Goal: Task Accomplishment & Management: Manage account settings

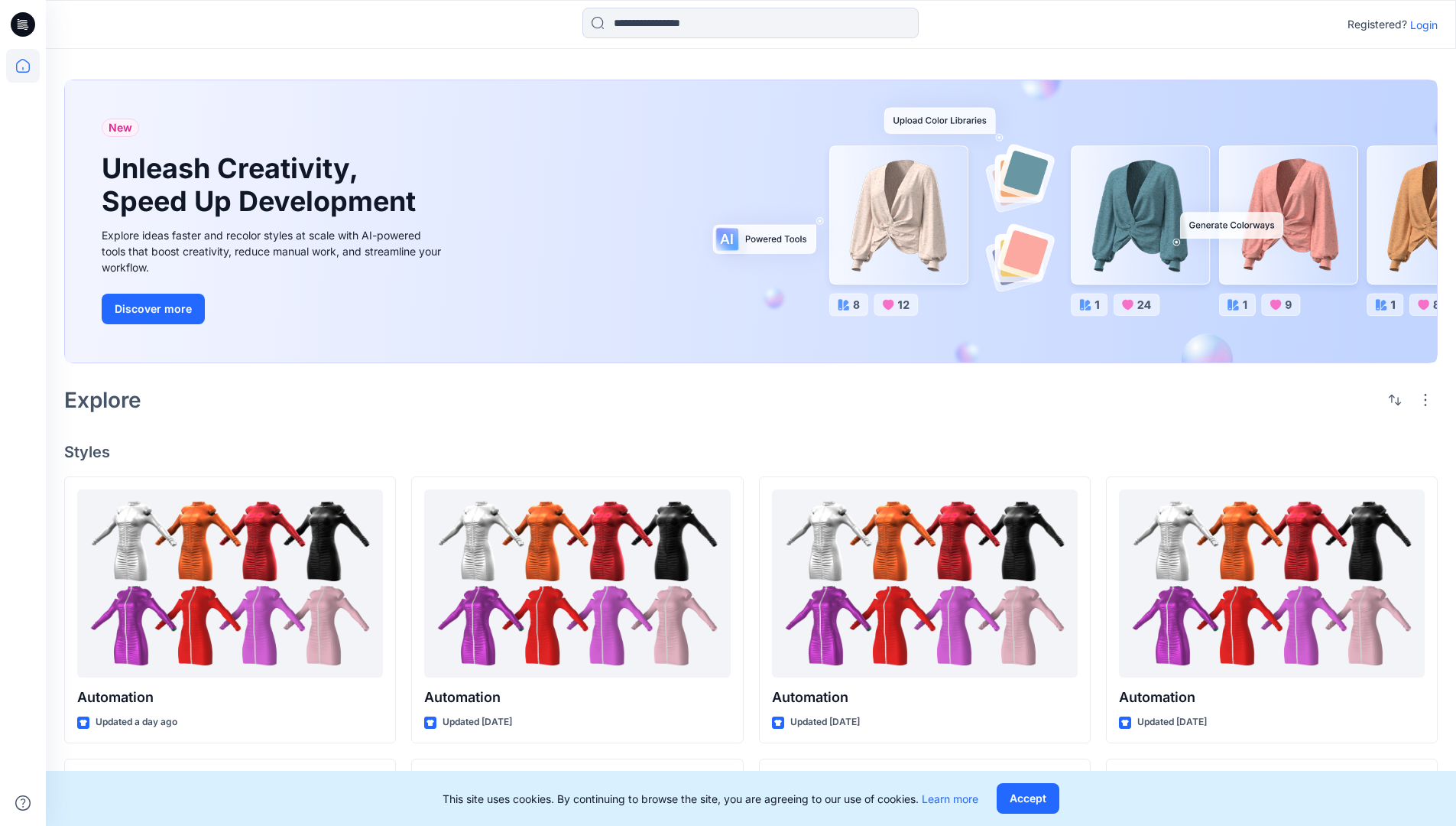
click at [1420, 25] on p "Login" at bounding box center [1425, 24] width 28 height 16
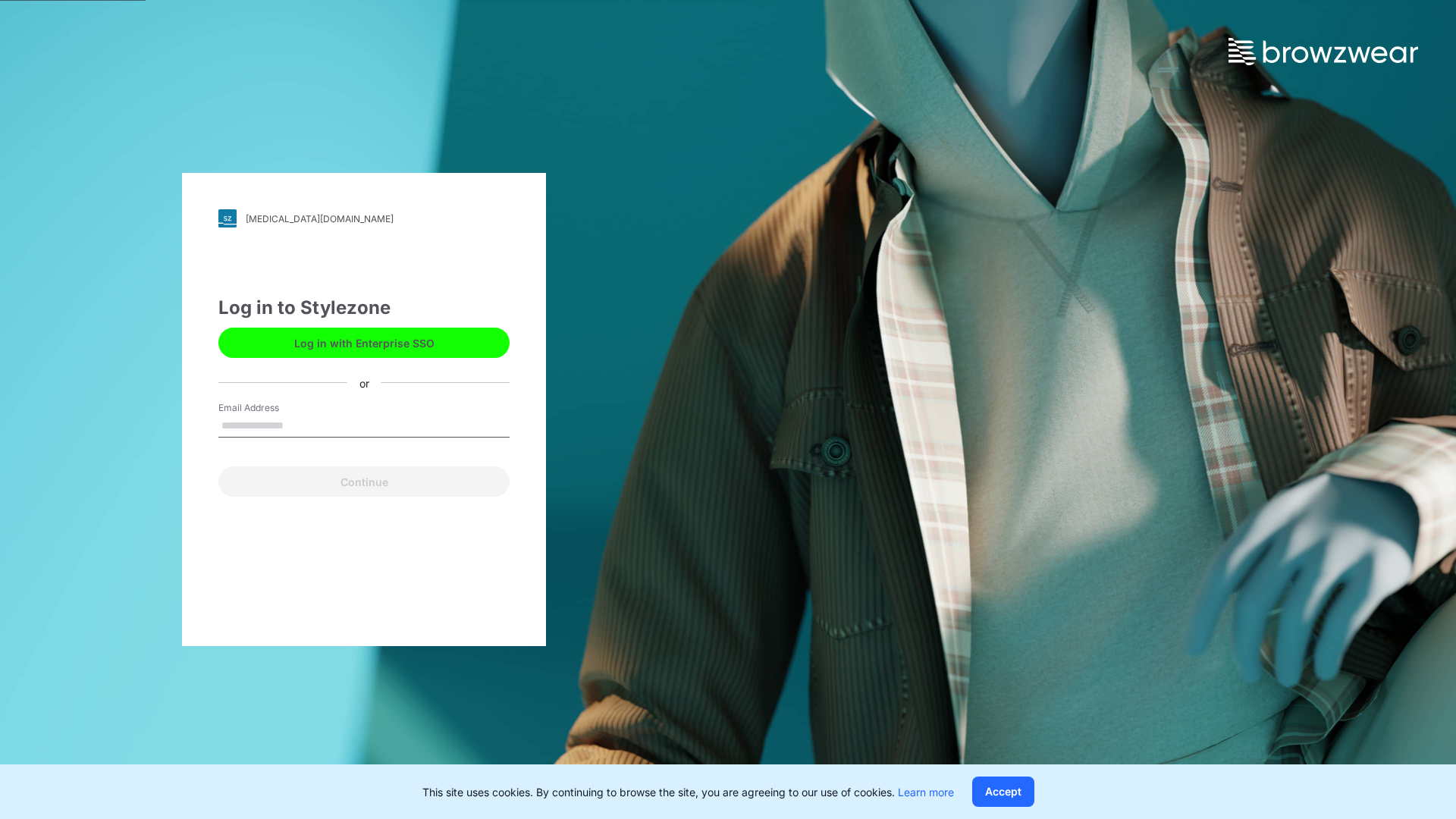
click at [300, 425] on input "Email Address" at bounding box center [364, 426] width 292 height 23
type input "**********"
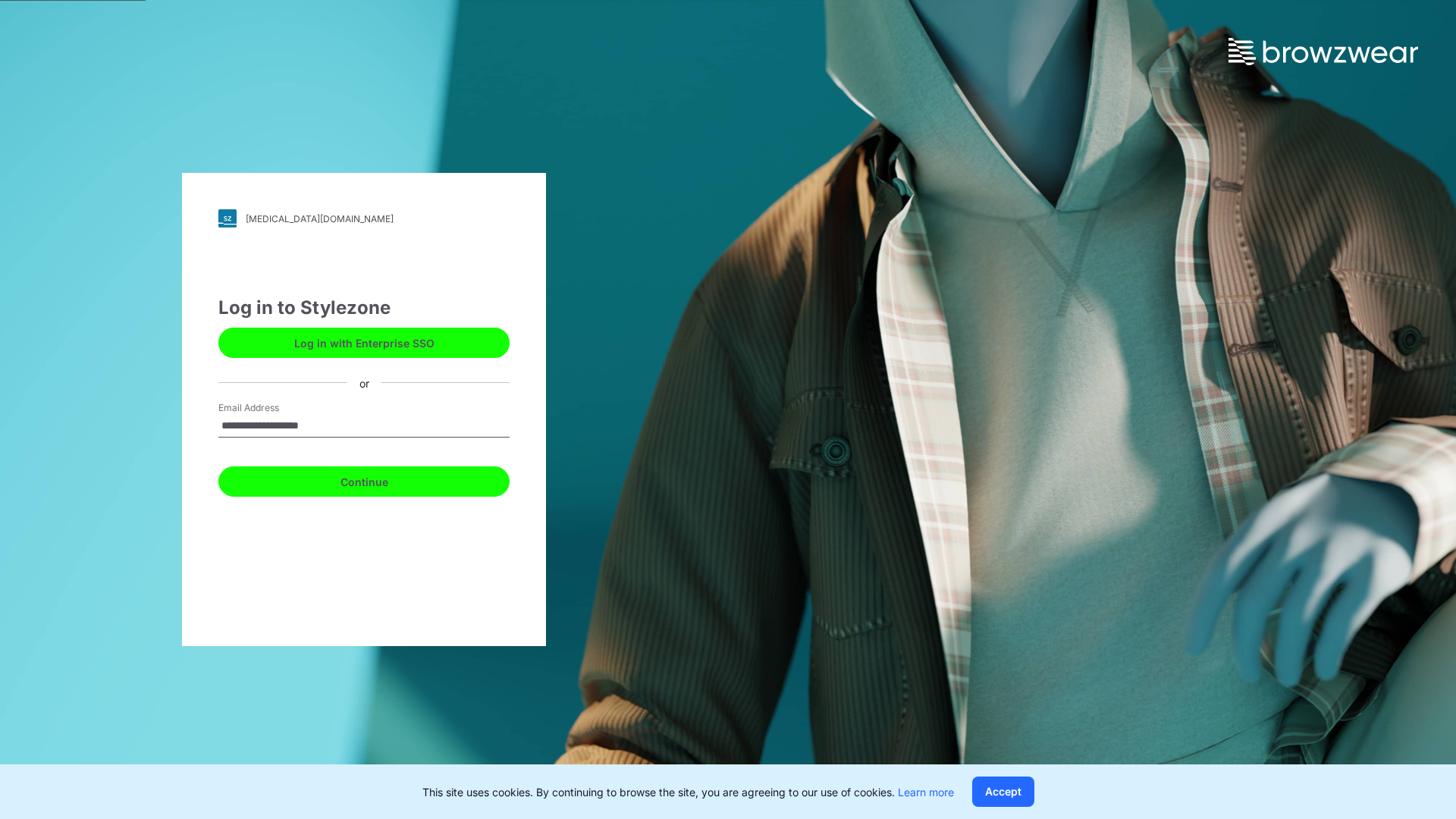
click at [380, 479] on button "Continue" at bounding box center [364, 481] width 292 height 30
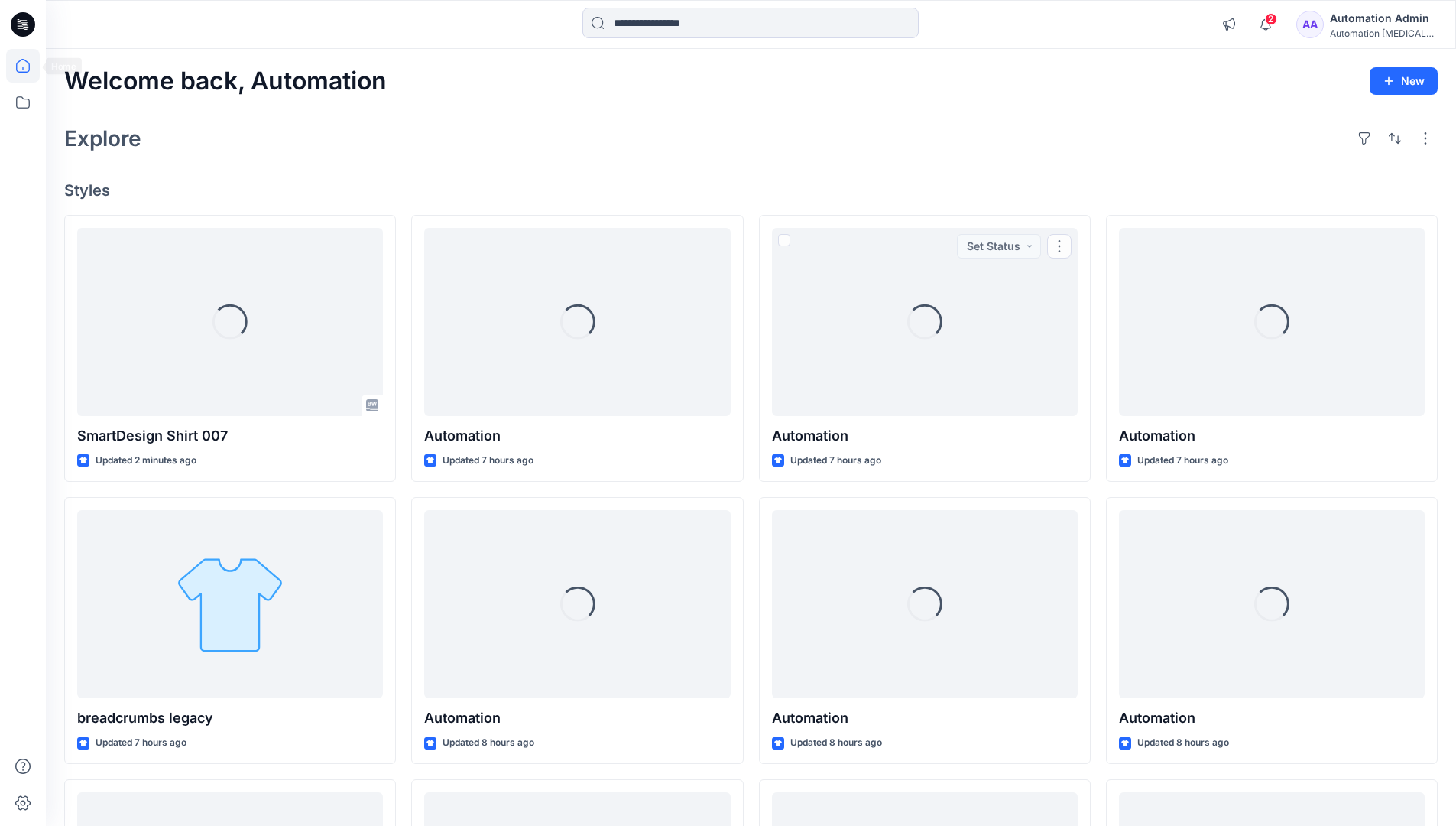
click at [29, 65] on icon at bounding box center [22, 65] width 14 height 14
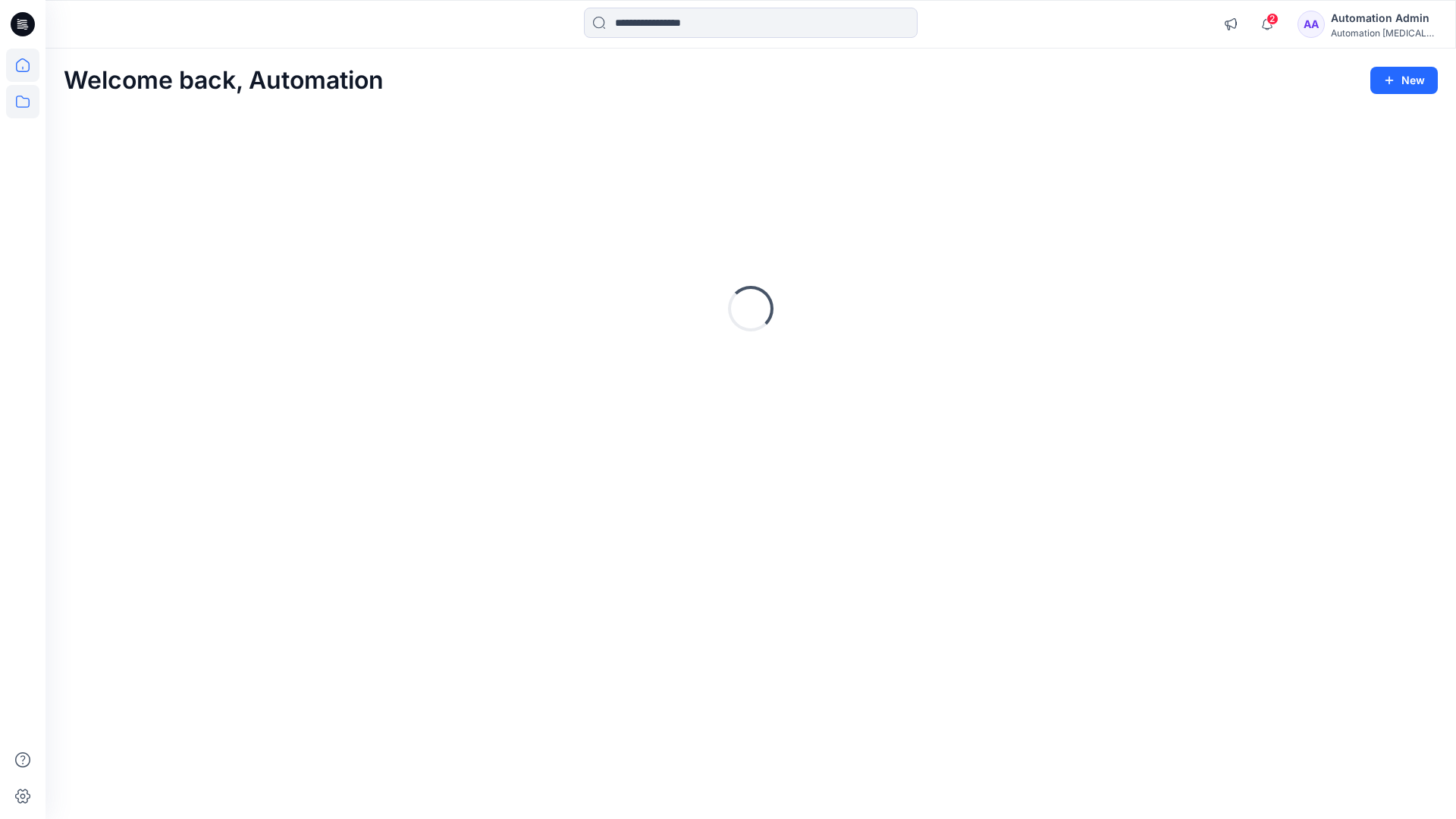
click at [20, 107] on icon at bounding box center [22, 101] width 14 height 12
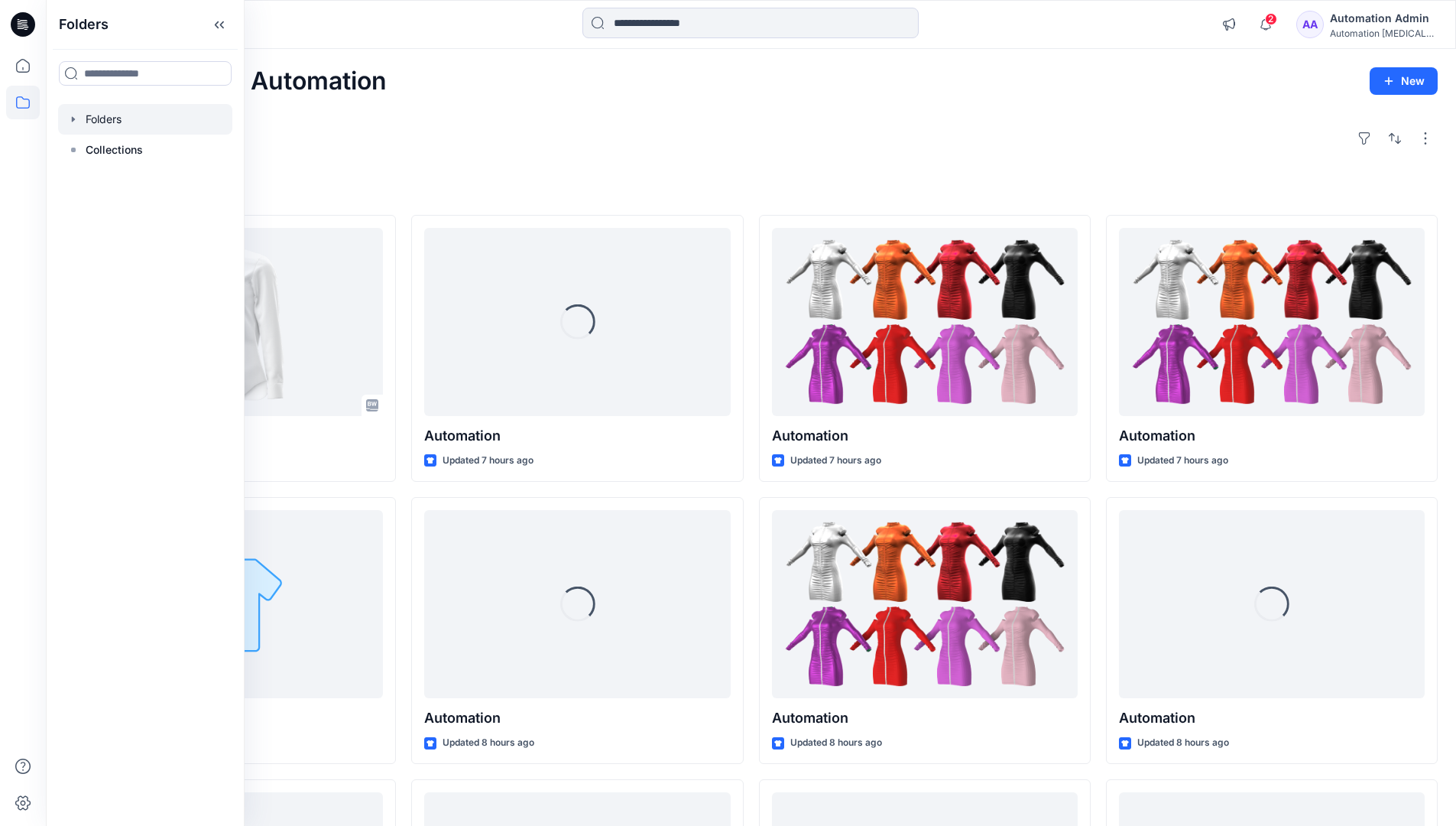
click at [98, 124] on div at bounding box center [145, 119] width 174 height 30
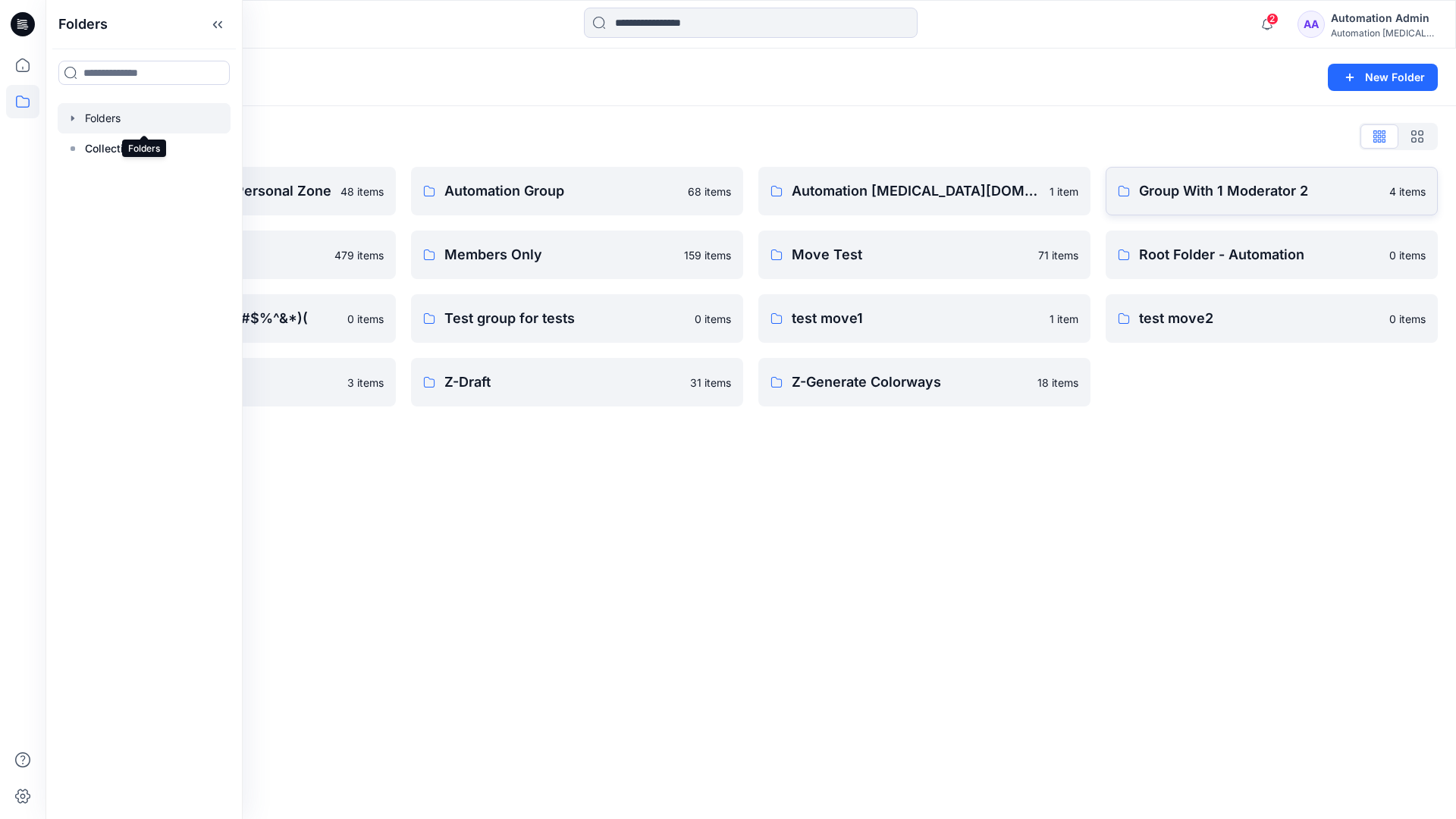
click at [1198, 200] on p "Group With 1 Moderator 2" at bounding box center [1259, 190] width 241 height 21
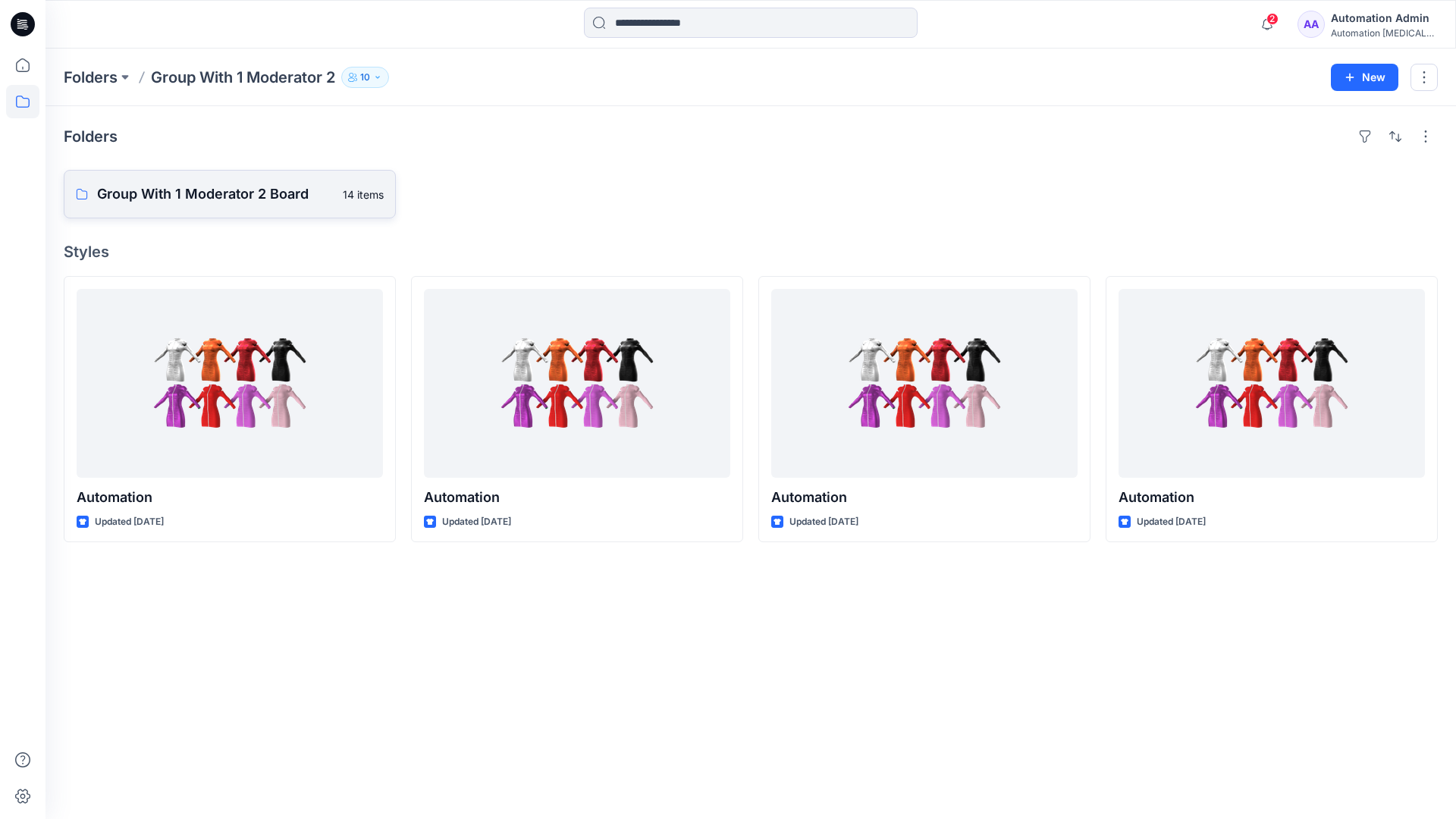
click at [269, 200] on p "Group With 1 Moderator 2 Board" at bounding box center [215, 194] width 237 height 21
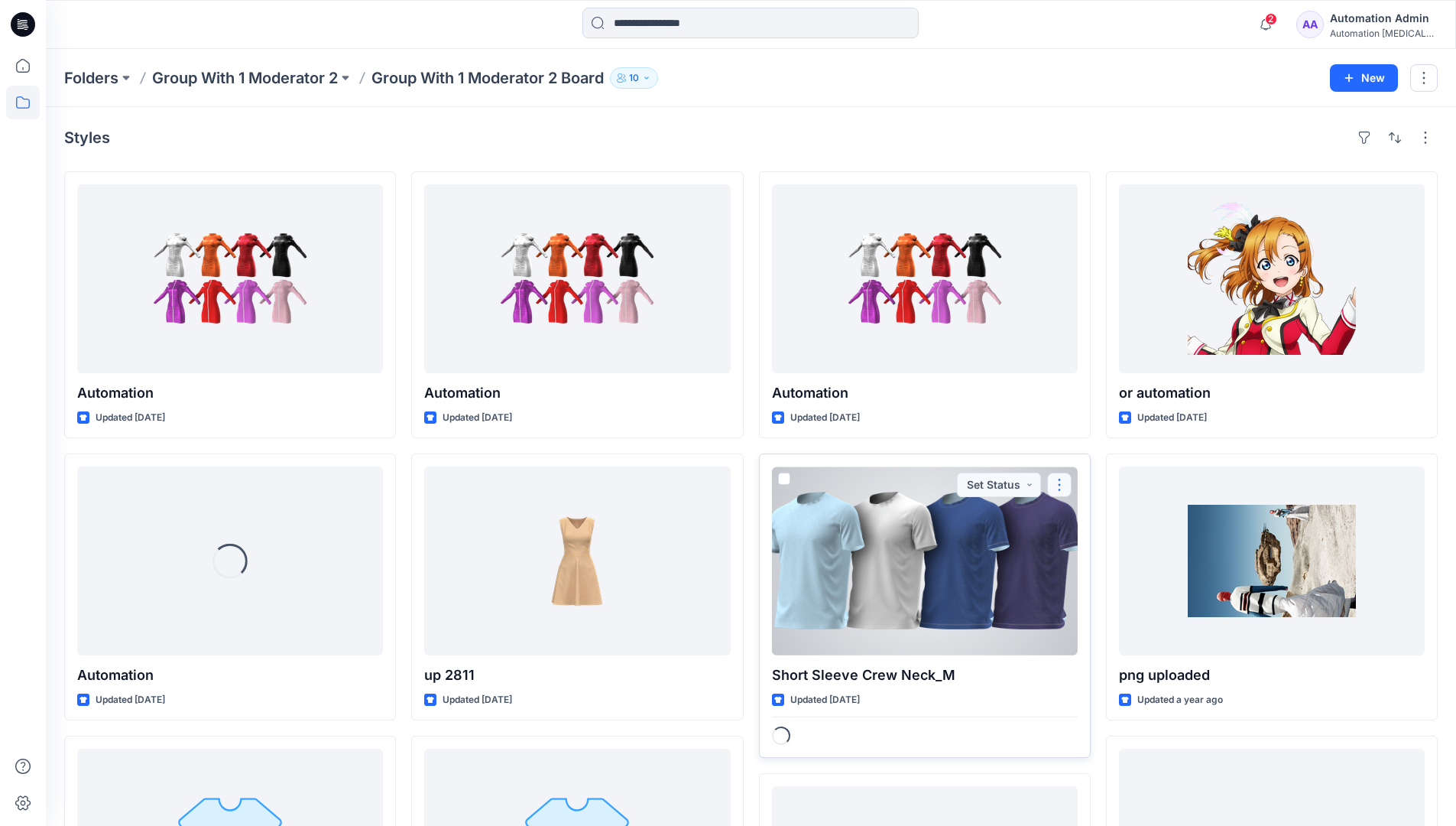
click at [1057, 486] on button "button" at bounding box center [1060, 485] width 25 height 25
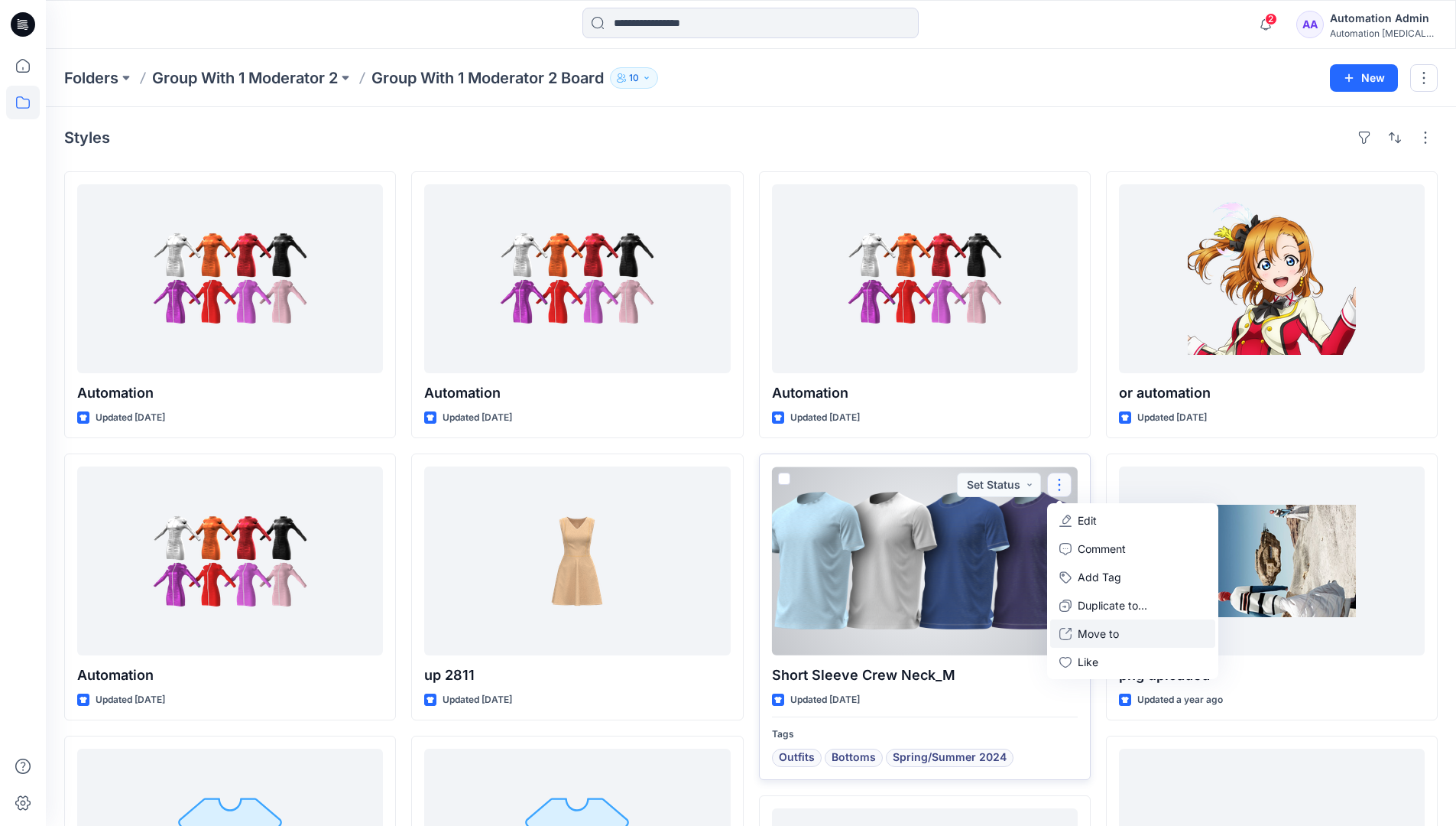
click at [1099, 632] on p "Move to" at bounding box center [1098, 633] width 41 height 16
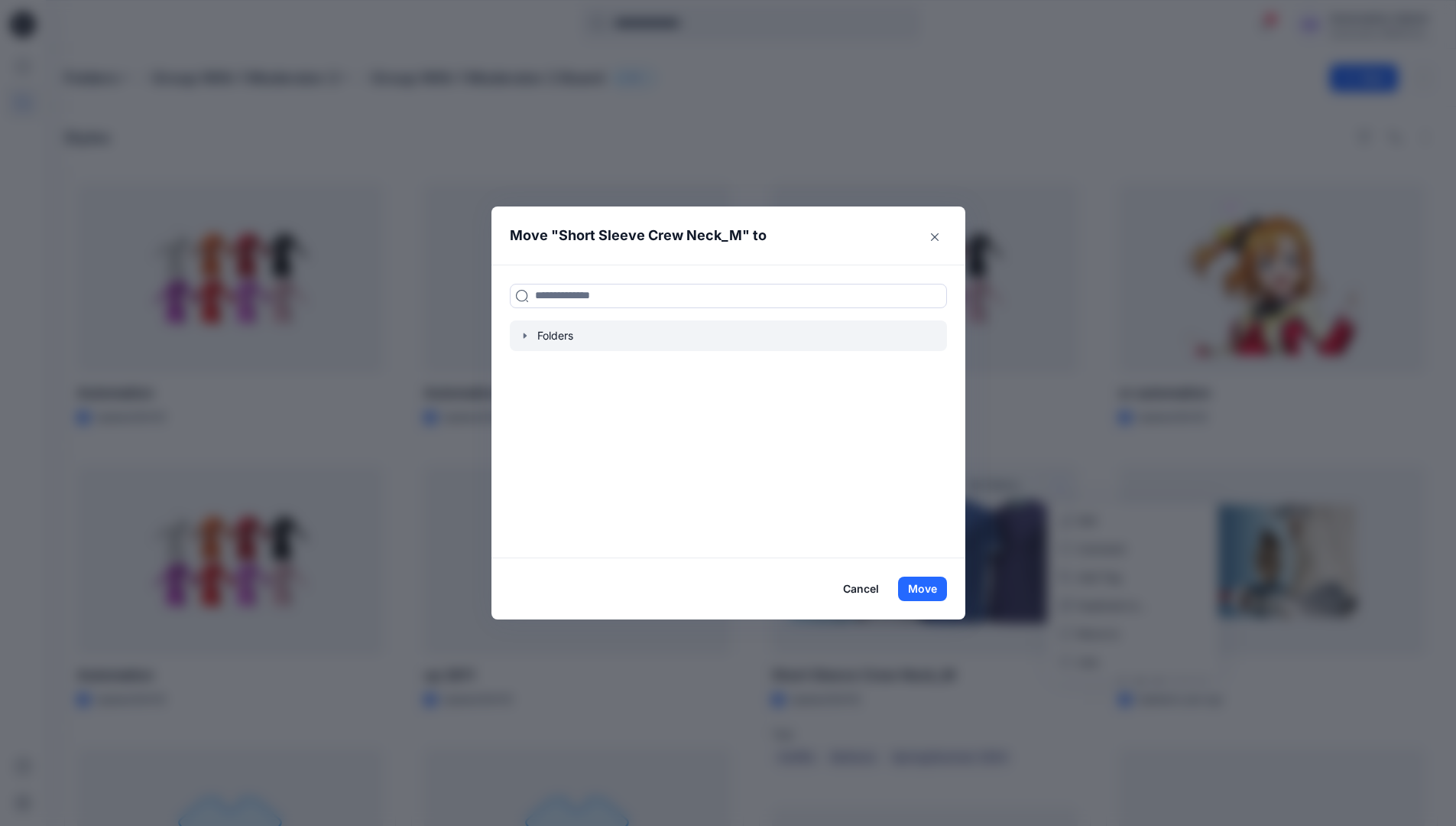
click at [532, 338] on icon "button" at bounding box center [524, 336] width 12 height 12
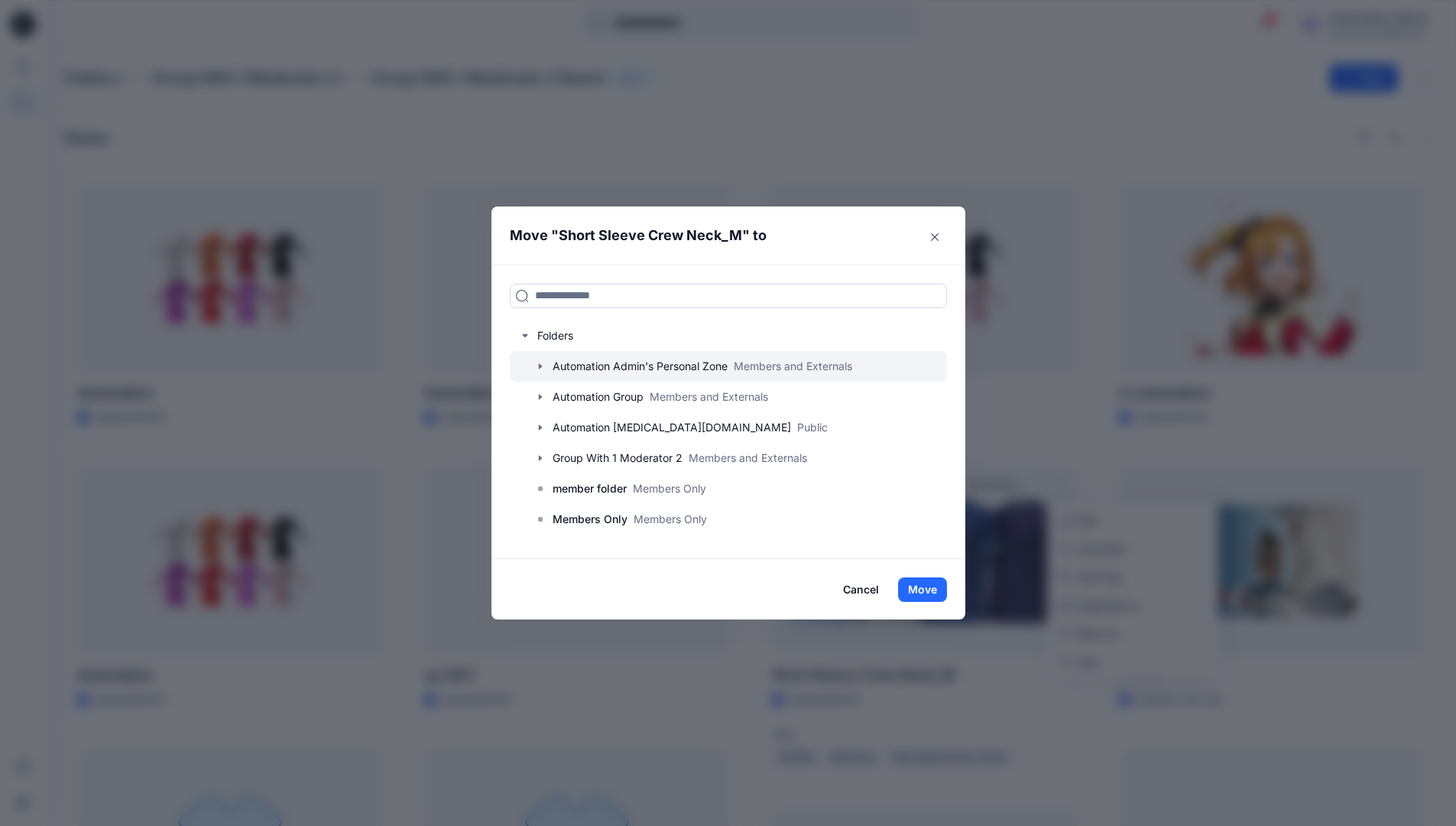
click at [541, 368] on icon "button" at bounding box center [539, 366] width 3 height 6
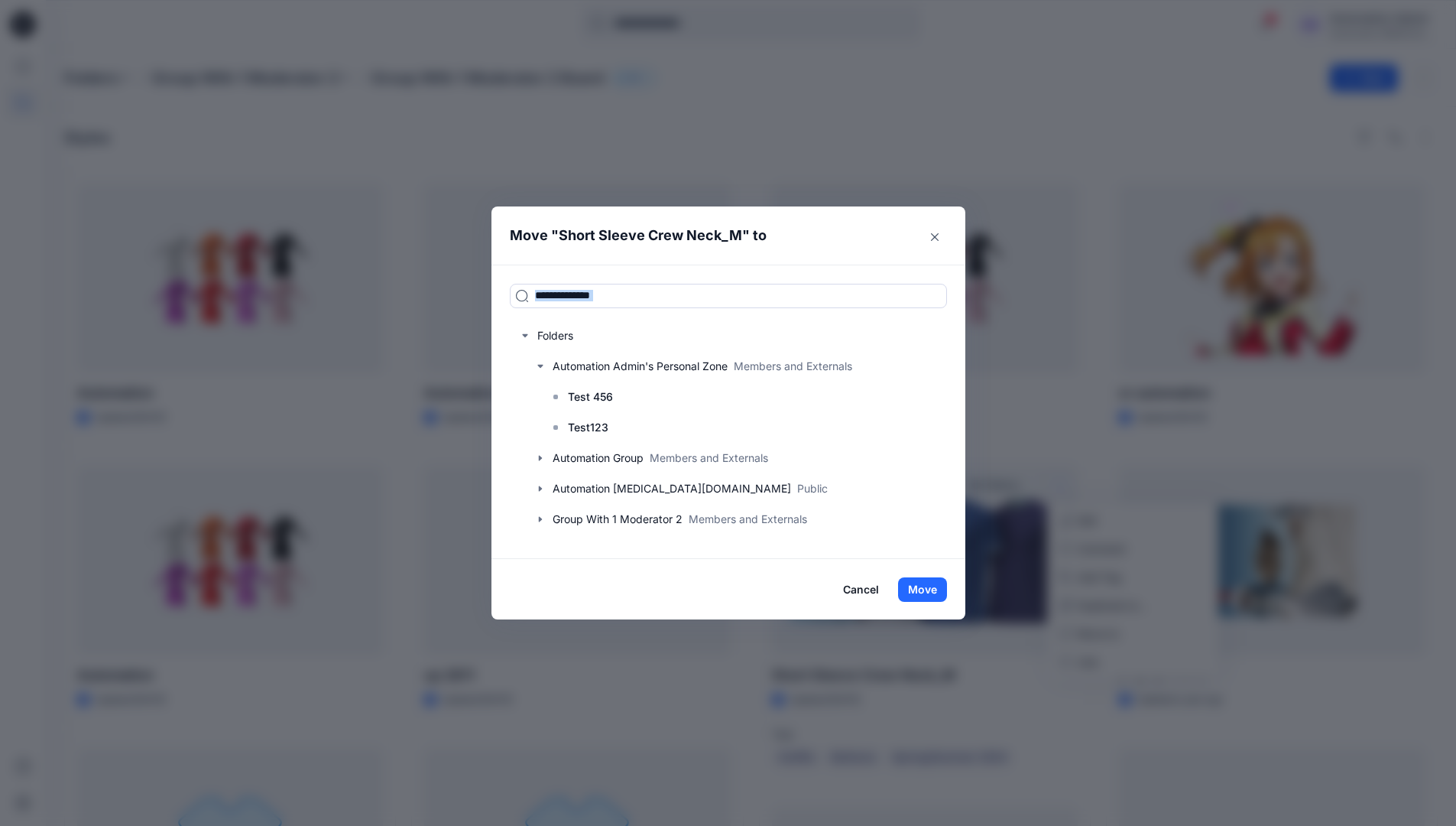
drag, startPoint x: 545, startPoint y: 368, endPoint x: 644, endPoint y: 266, distance: 142.1
click at [644, 266] on div "Folders Automation Admin's Personal Zone Members and Externals Test 456 Test123…" at bounding box center [728, 411] width 474 height 294
click at [633, 300] on input at bounding box center [728, 296] width 438 height 25
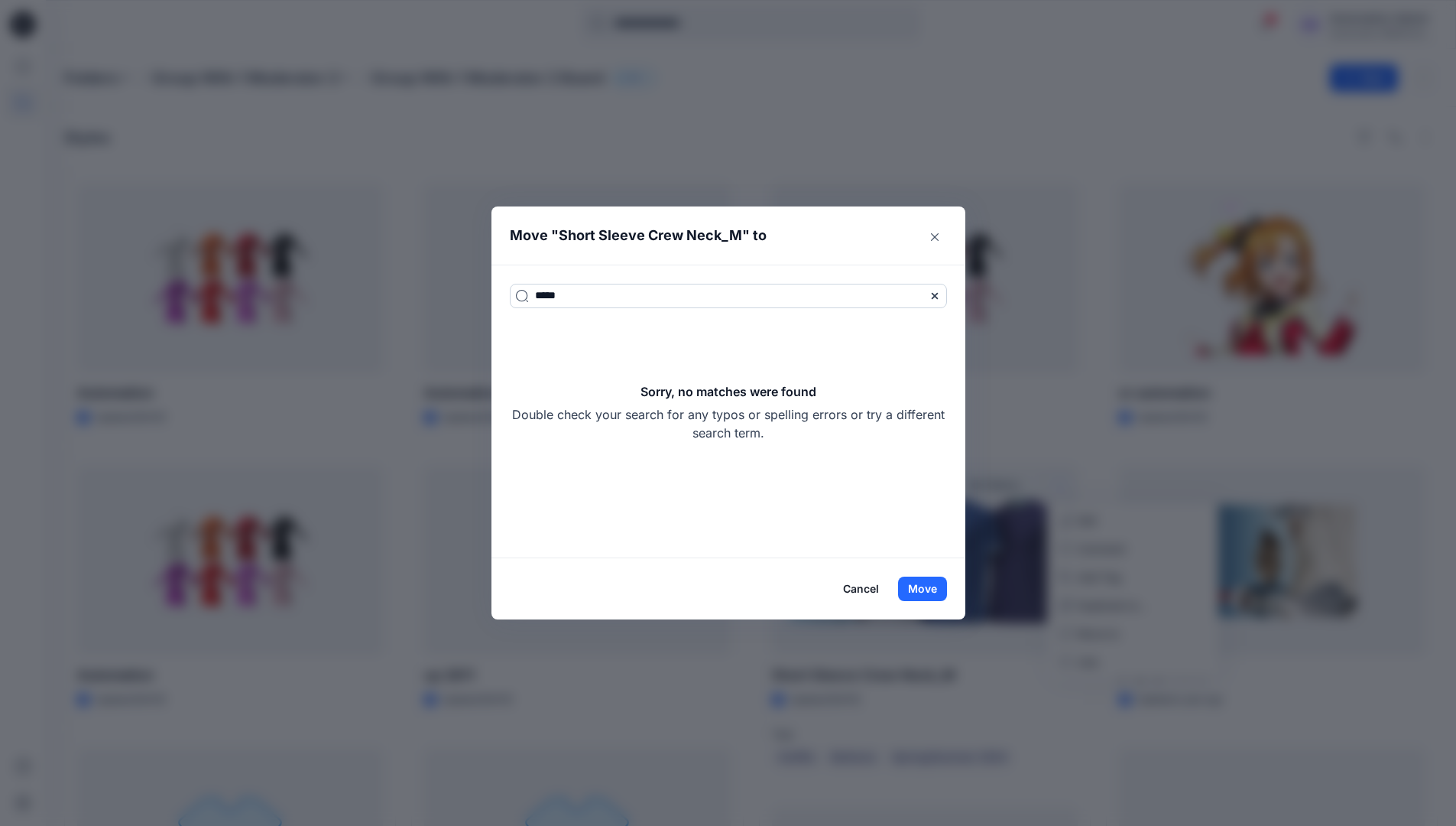
type input "*****"
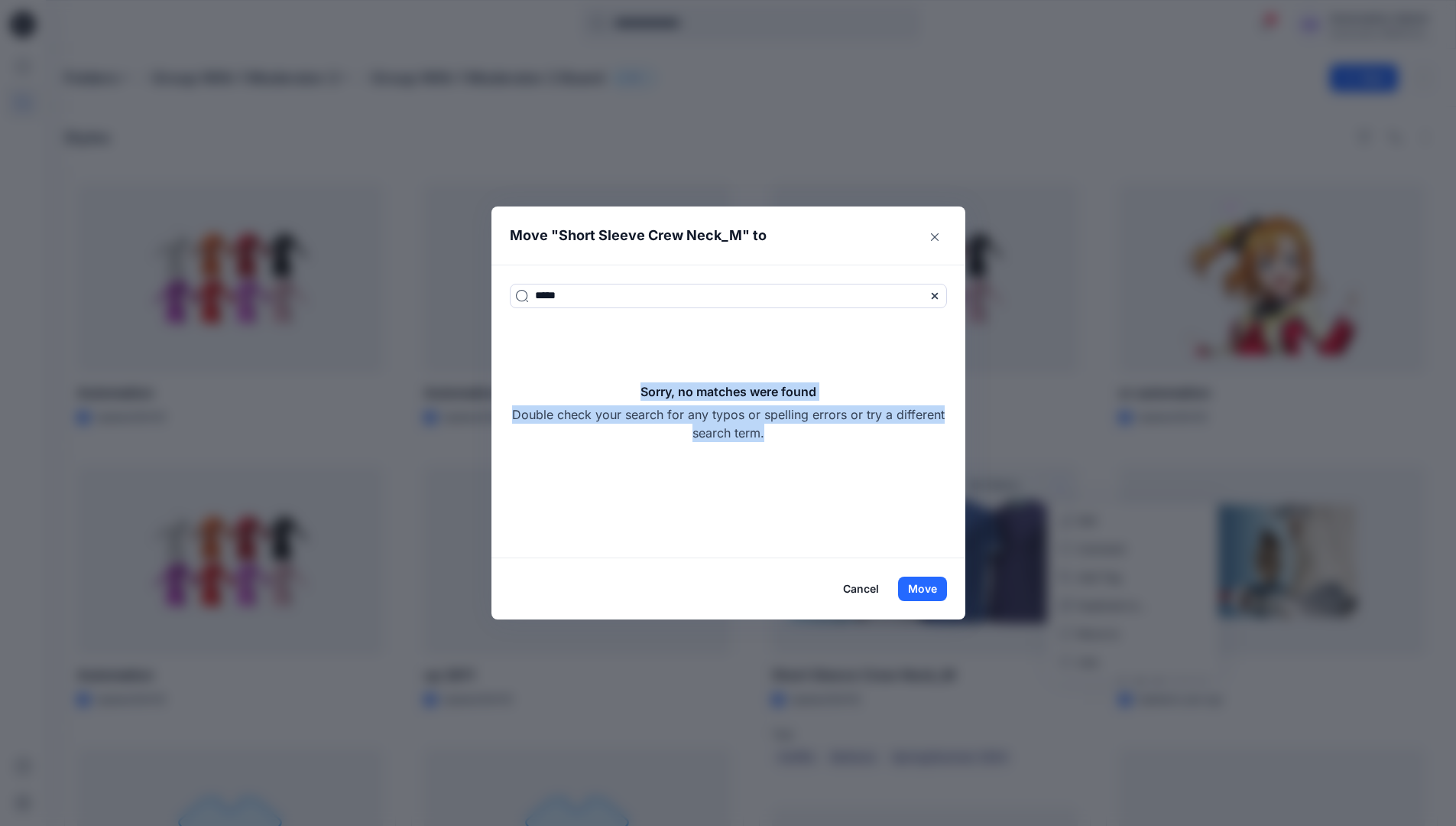
drag, startPoint x: 633, startPoint y: 300, endPoint x: 844, endPoint y: 433, distance: 249.4
click at [844, 433] on div "Sorry, no matches were found Double check your search for any typos or spelling…" at bounding box center [728, 412] width 438 height 60
click at [938, 297] on icon at bounding box center [934, 295] width 12 height 12
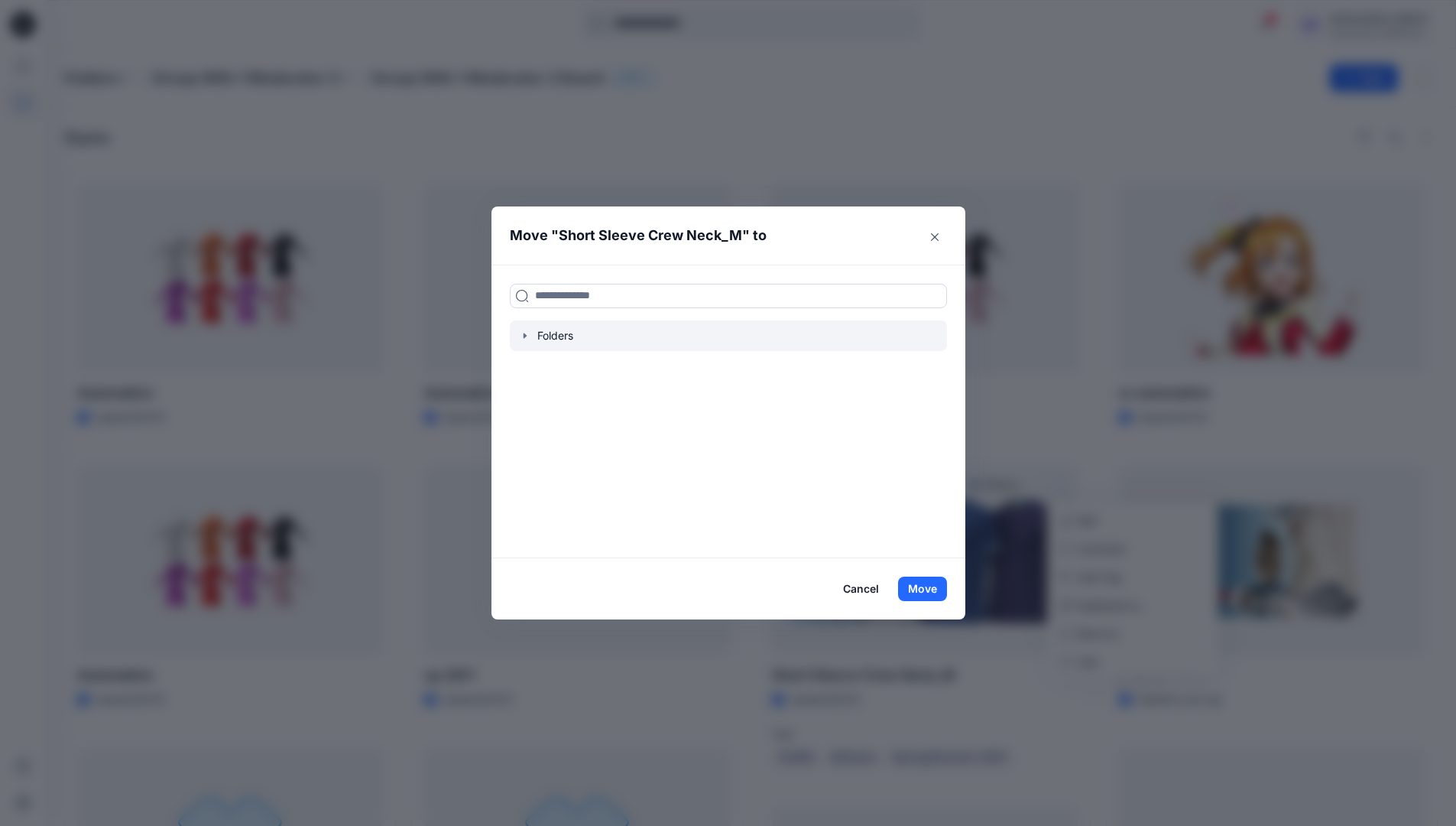
click at [532, 337] on icon "button" at bounding box center [524, 336] width 12 height 12
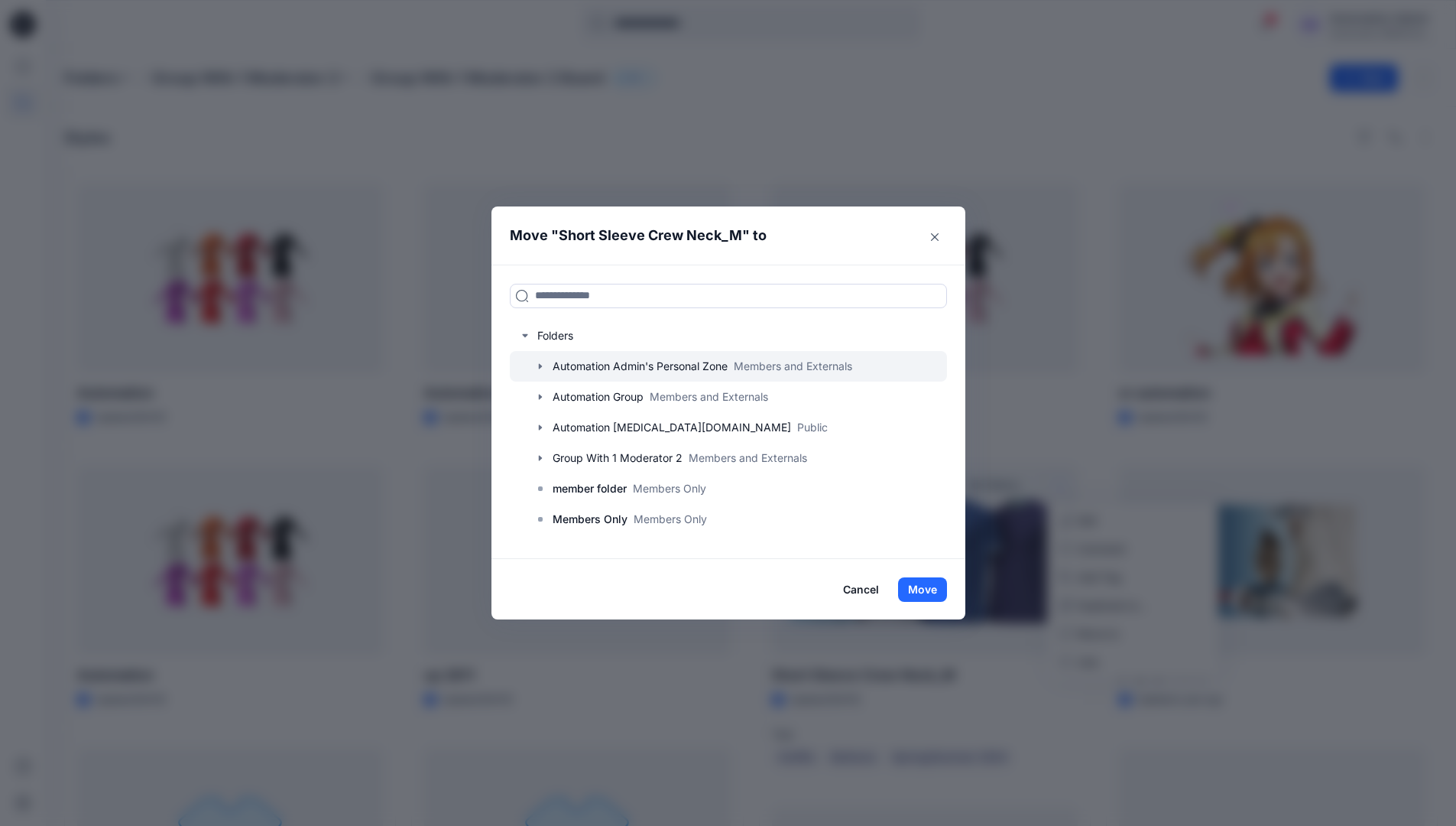
click at [541, 366] on icon "button" at bounding box center [539, 366] width 3 height 6
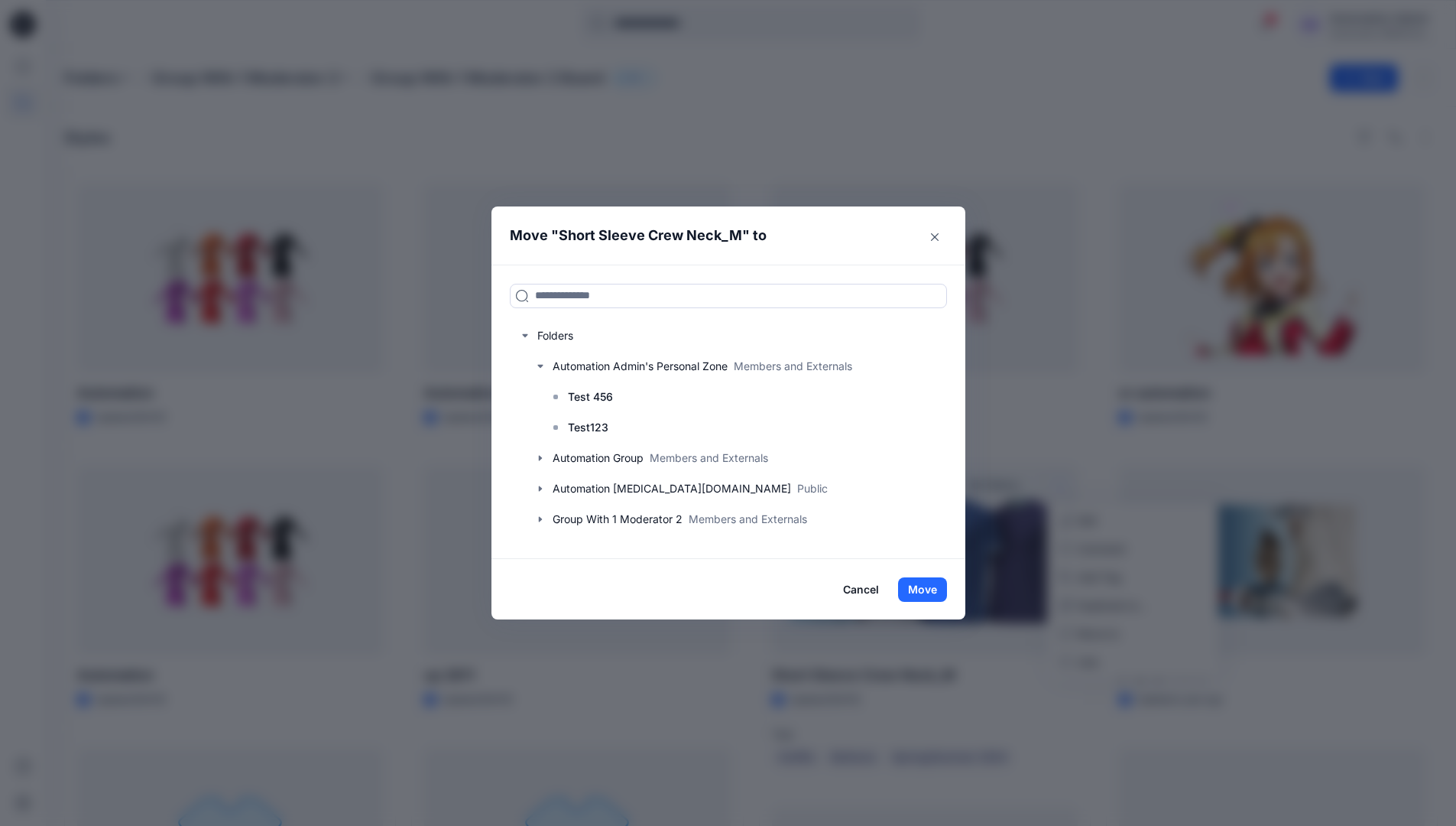
click at [875, 592] on button "Cancel" at bounding box center [861, 589] width 56 height 25
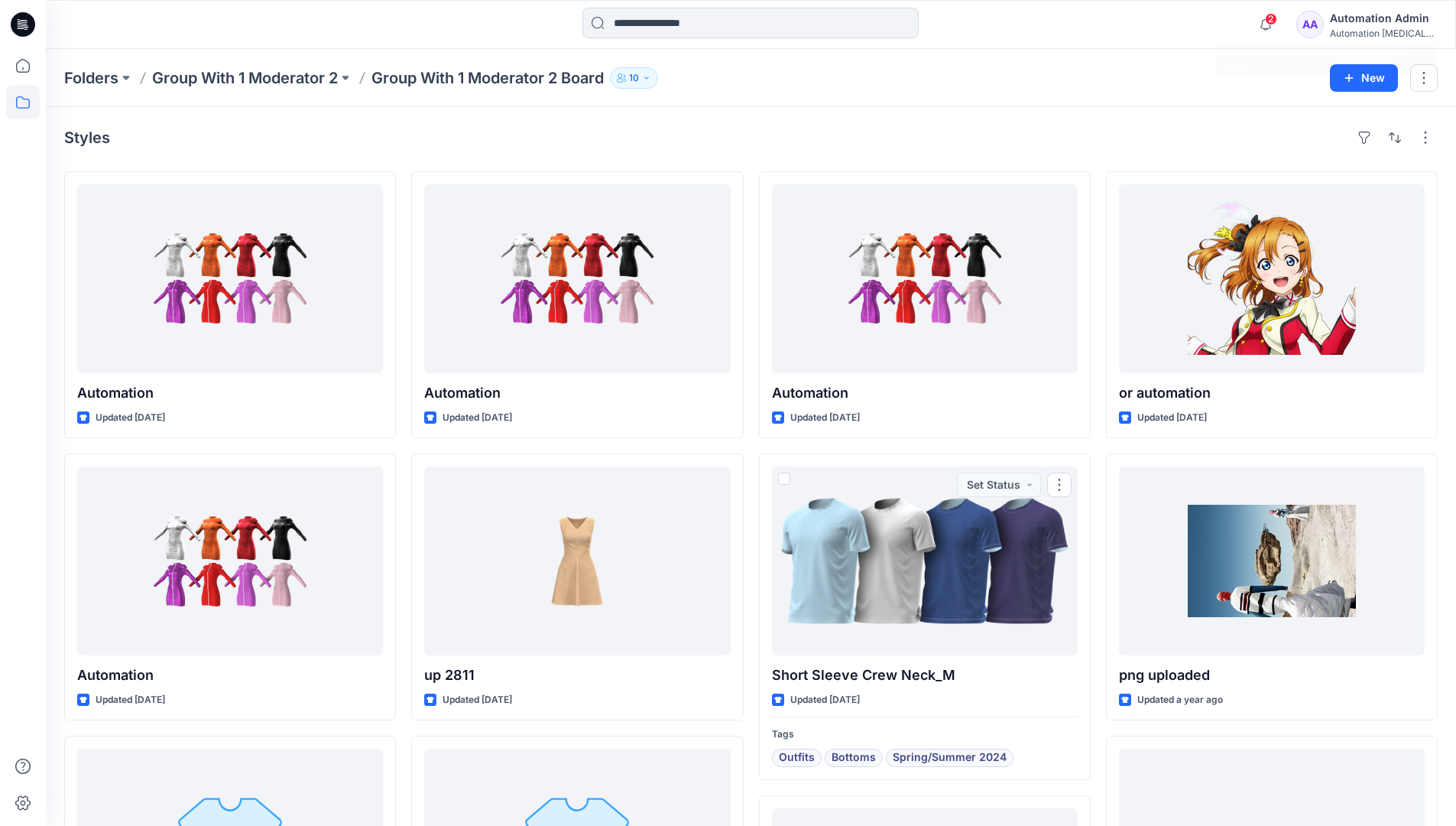
click at [1371, 29] on div "Automation testim..." at bounding box center [1384, 33] width 107 height 11
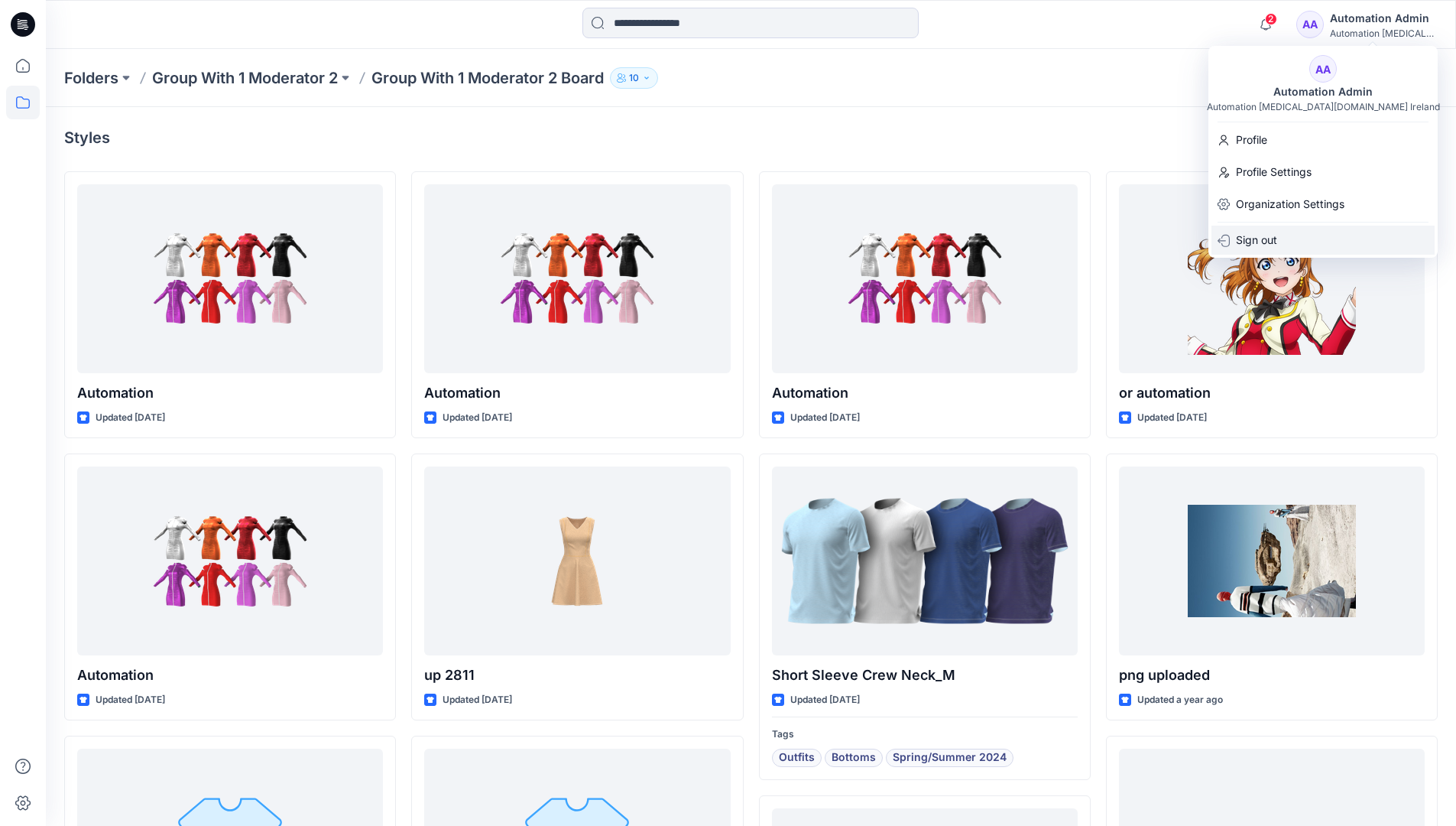
click at [1244, 244] on p "Sign out" at bounding box center [1257, 241] width 41 height 30
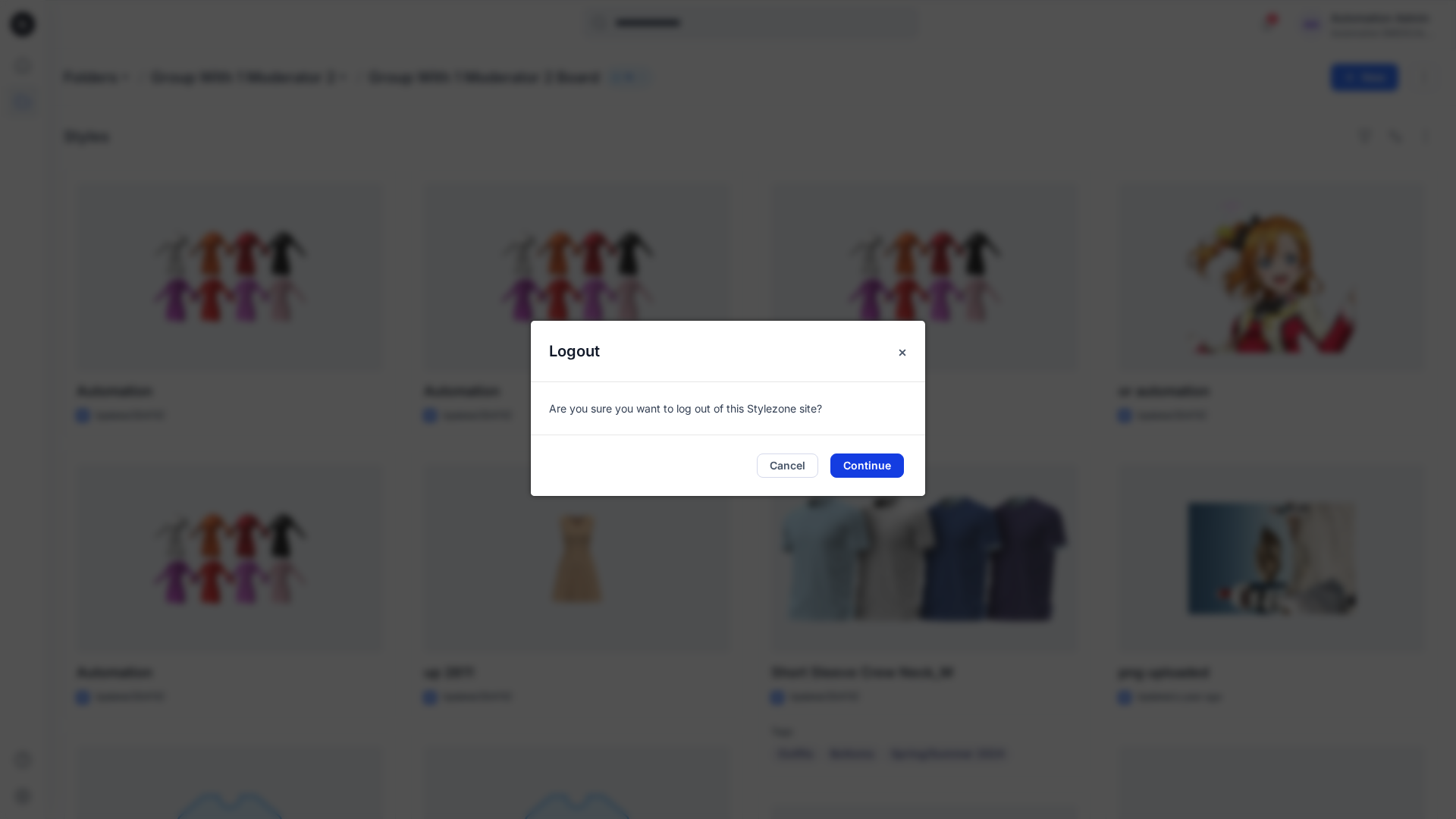
click at [875, 469] on button "Continue" at bounding box center [866, 465] width 73 height 25
